Goal: Task Accomplishment & Management: Complete application form

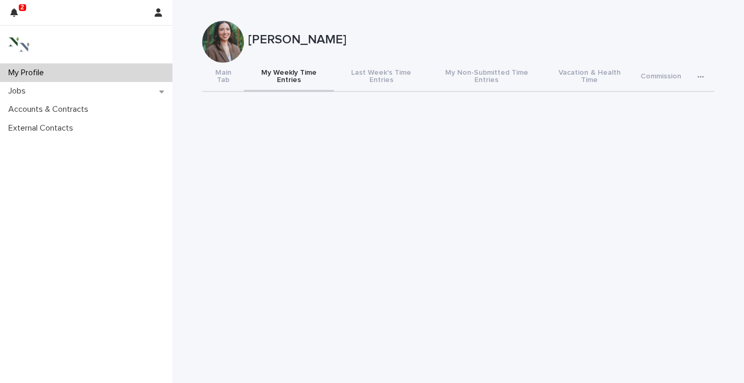
click at [46, 69] on p "My Profile" at bounding box center [28, 73] width 48 height 10
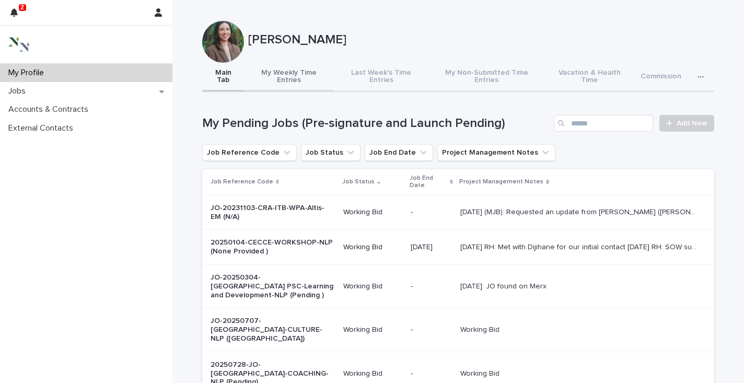
click at [277, 72] on button "My Weekly Time Entries" at bounding box center [289, 77] width 90 height 29
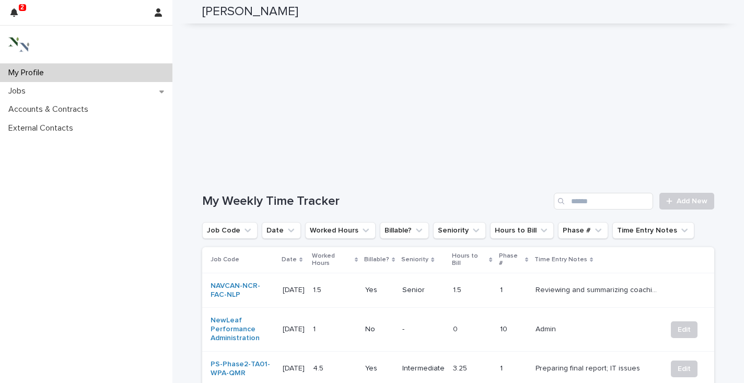
scroll to position [224, 0]
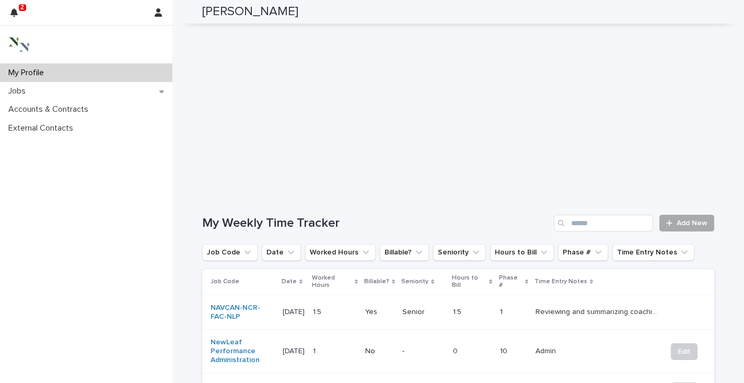
click at [678, 219] on span "Add New" at bounding box center [692, 222] width 31 height 7
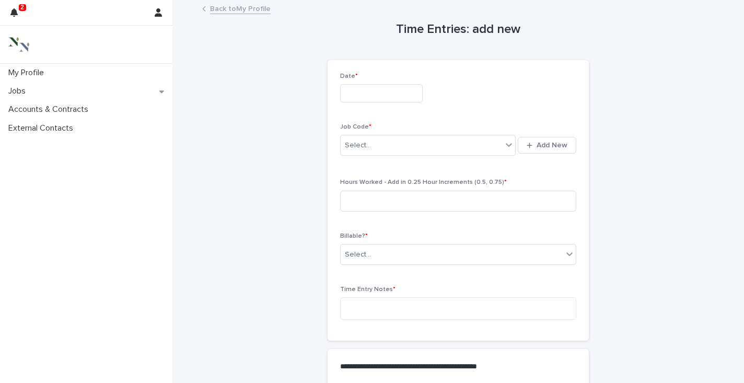
click at [357, 89] on input "text" at bounding box center [381, 93] width 83 height 18
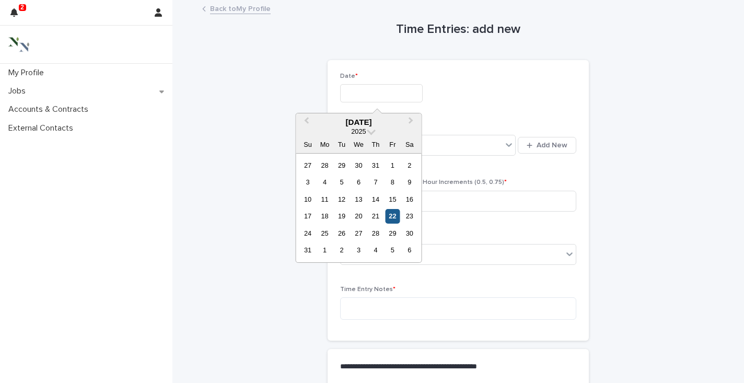
click at [397, 219] on div "22" at bounding box center [393, 216] width 14 height 14
type input "**********"
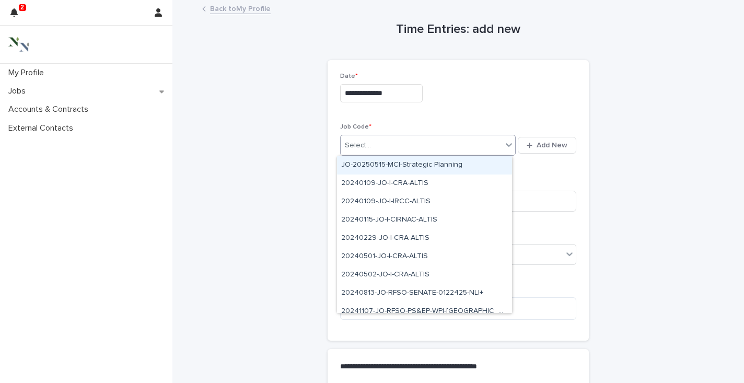
click at [373, 148] on div "Select..." at bounding box center [421, 145] width 161 height 17
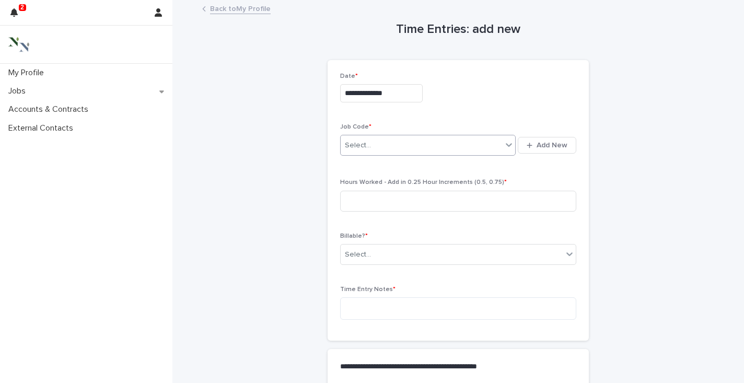
click at [365, 142] on div "Select..." at bounding box center [358, 145] width 26 height 11
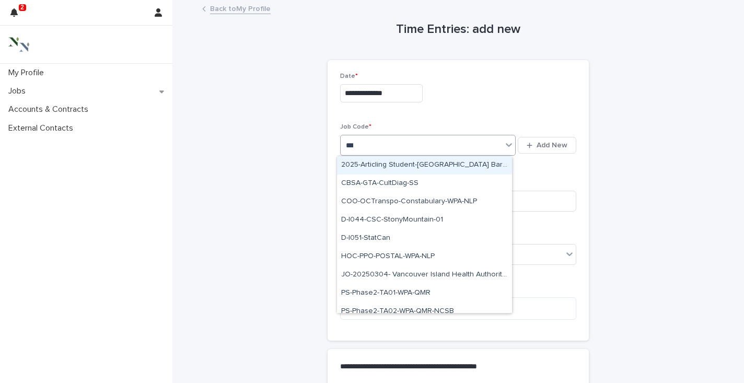
type input "****"
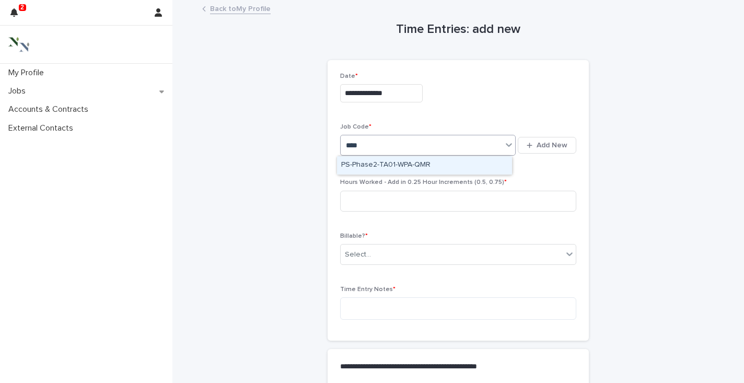
click at [363, 159] on div "PS-Phase2-TA01-WPA-QMR" at bounding box center [424, 165] width 175 height 18
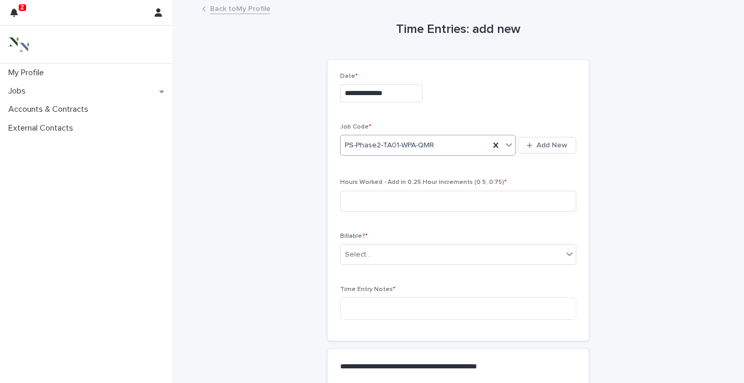
click at [355, 212] on div "Hours Worked - Add in 0.25 Hour Increments (0.5, 0.75) *" at bounding box center [458, 199] width 236 height 41
click at [353, 201] on input at bounding box center [458, 201] width 236 height 21
type input "***"
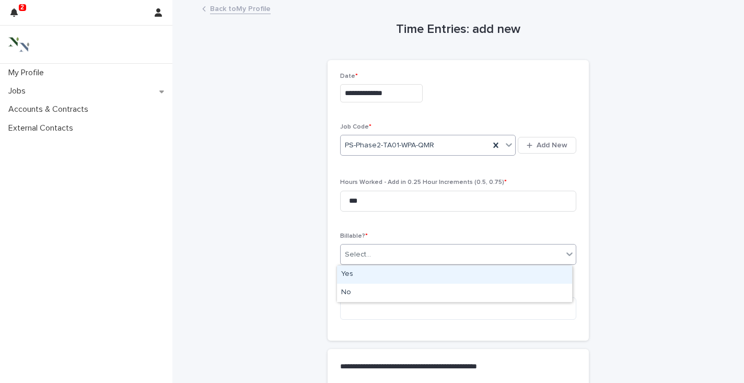
click at [364, 256] on div "Select..." at bounding box center [358, 254] width 26 height 11
click at [357, 279] on div "Yes" at bounding box center [454, 274] width 235 height 18
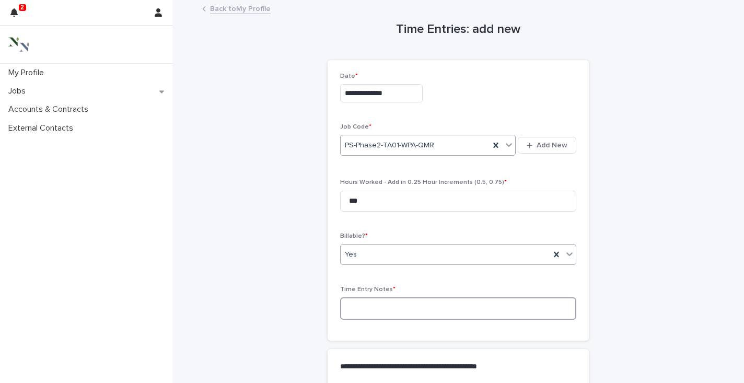
click at [362, 309] on textarea at bounding box center [458, 308] width 236 height 22
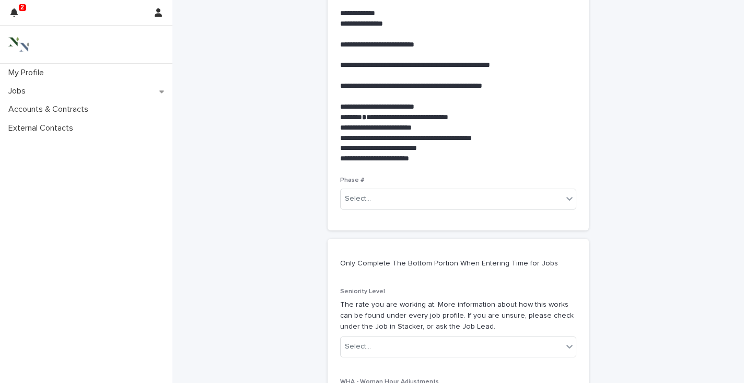
scroll to position [389, 0]
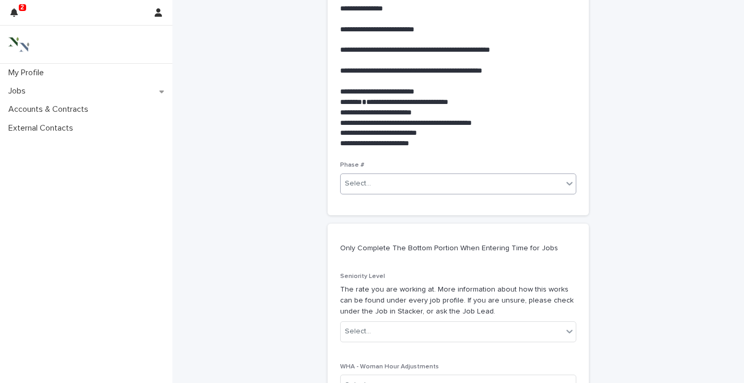
type textarea "**********"
click at [387, 183] on div "Select..." at bounding box center [452, 183] width 222 height 17
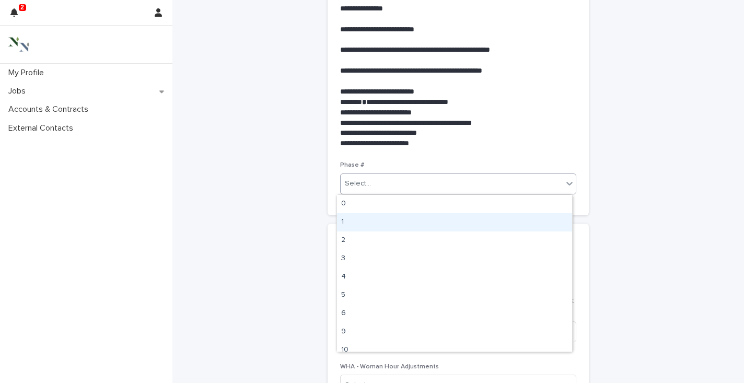
click at [374, 218] on div "1" at bounding box center [454, 222] width 235 height 18
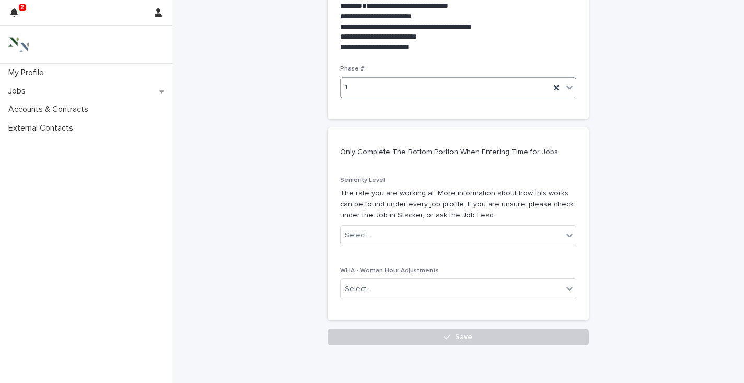
scroll to position [530, 0]
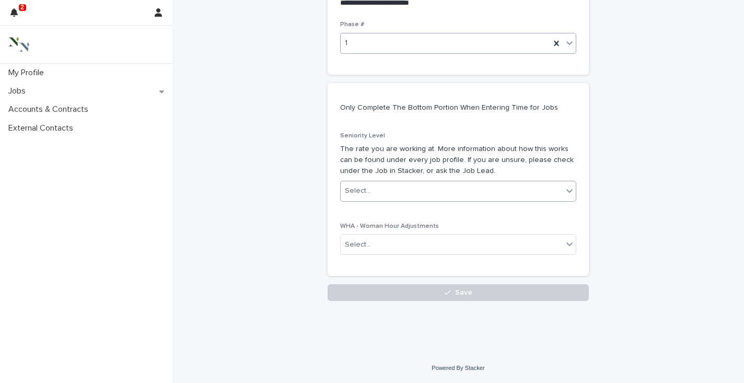
click at [358, 191] on div "Select..." at bounding box center [358, 190] width 26 height 11
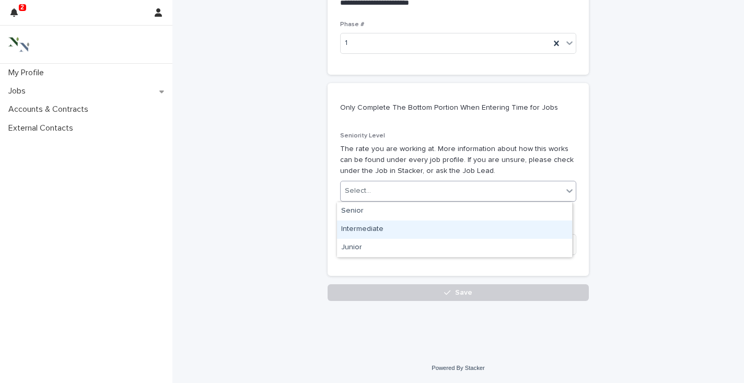
click at [359, 230] on div "Intermediate" at bounding box center [454, 230] width 235 height 18
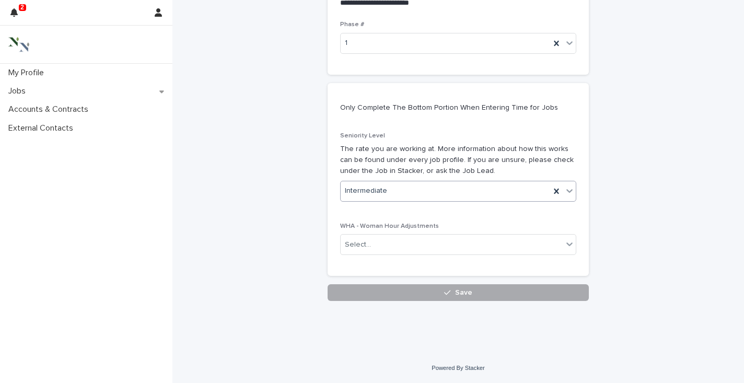
click at [392, 294] on button "Save" at bounding box center [458, 292] width 261 height 17
